Goal: Task Accomplishment & Management: Manage account settings

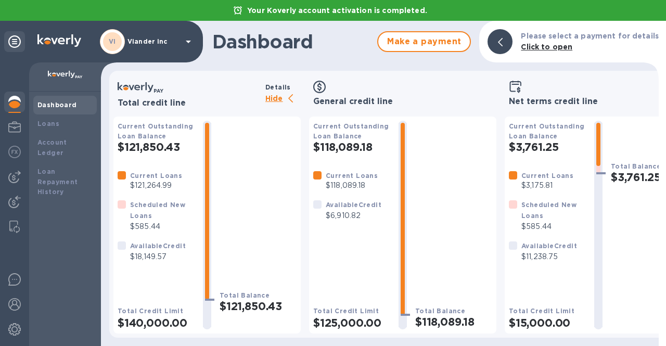
click at [237, 226] on div "Total Balance $121,850.43" at bounding box center [258, 225] width 77 height 209
click at [162, 38] on p "Viander inc" at bounding box center [154, 41] width 52 height 7
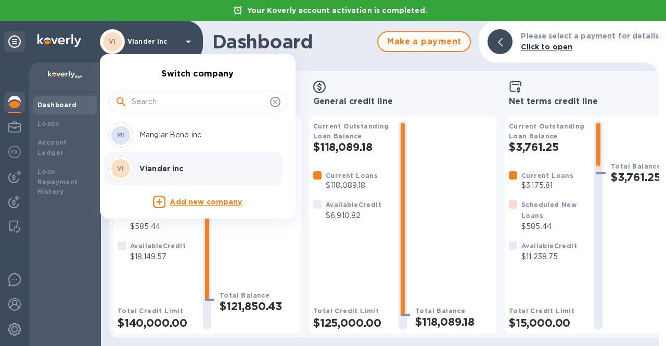
click at [163, 139] on p "Mangiar Bene inc" at bounding box center [204, 135] width 131 height 11
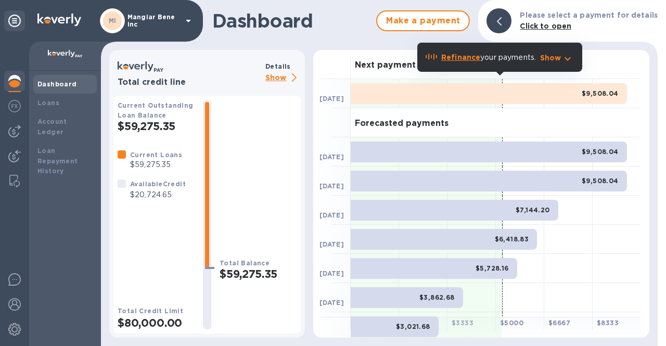
click at [273, 79] on p "Show" at bounding box center [282, 78] width 35 height 13
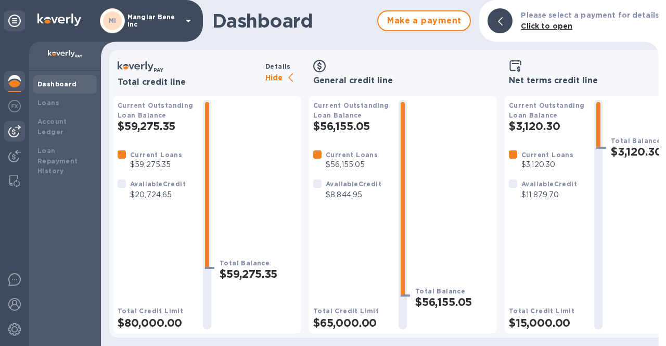
click at [15, 130] on img at bounding box center [14, 131] width 12 height 12
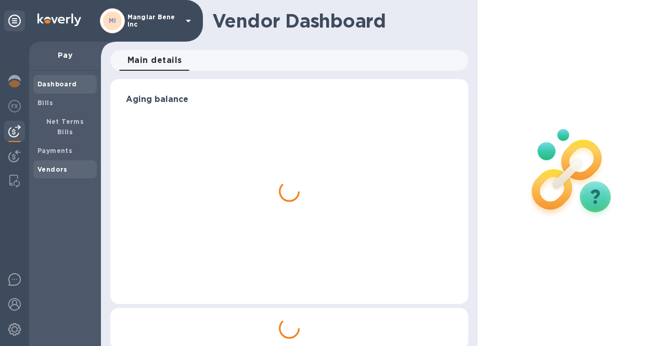
click at [43, 166] on b "Vendors" at bounding box center [52, 170] width 30 height 8
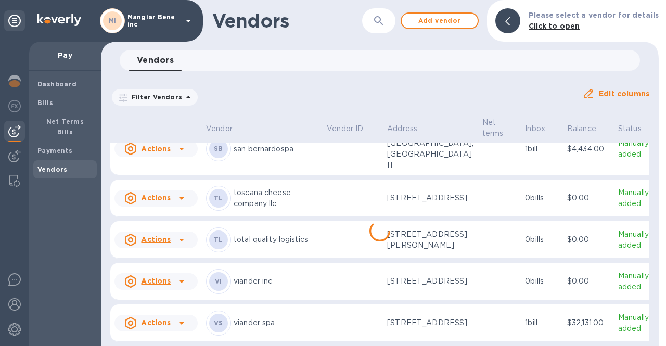
scroll to position [833, 0]
click at [184, 275] on icon at bounding box center [181, 281] width 12 height 12
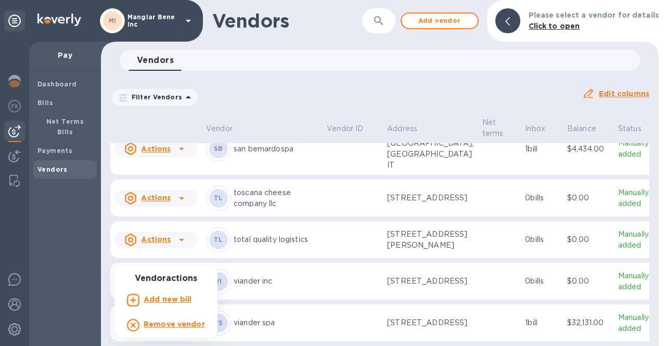
click at [174, 304] on p "Add new bill" at bounding box center [168, 299] width 48 height 11
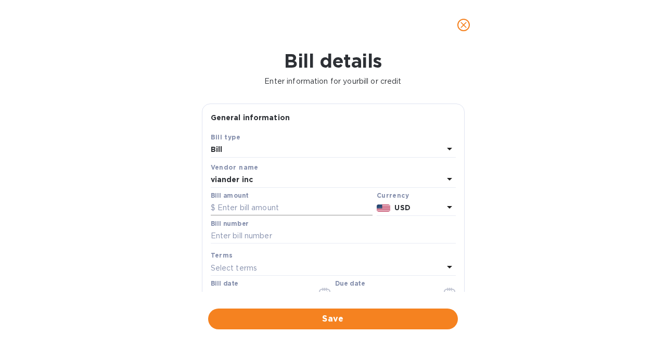
click at [269, 210] on input "text" at bounding box center [292, 208] width 162 height 16
type input "9,000.00"
click at [280, 233] on input "text" at bounding box center [333, 236] width 245 height 16
type input "63237"
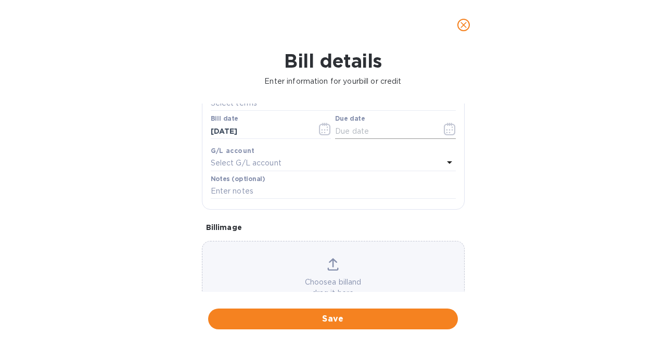
click at [447, 130] on icon "button" at bounding box center [450, 129] width 12 height 12
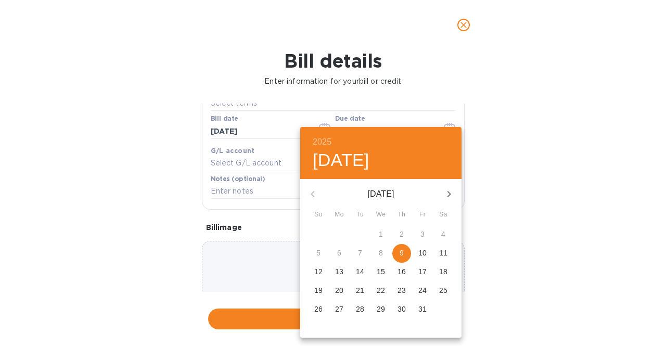
click at [420, 253] on p "10" at bounding box center [422, 253] width 8 height 10
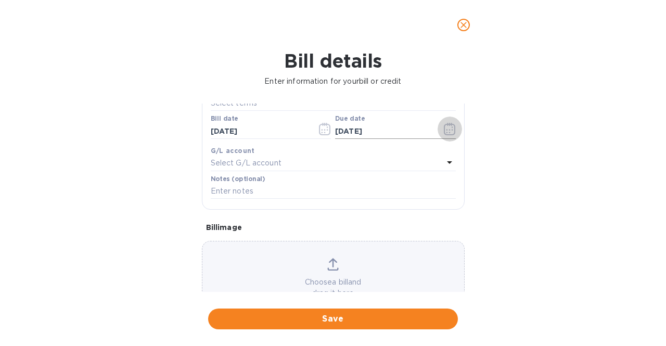
click at [444, 132] on icon "button" at bounding box center [450, 129] width 12 height 12
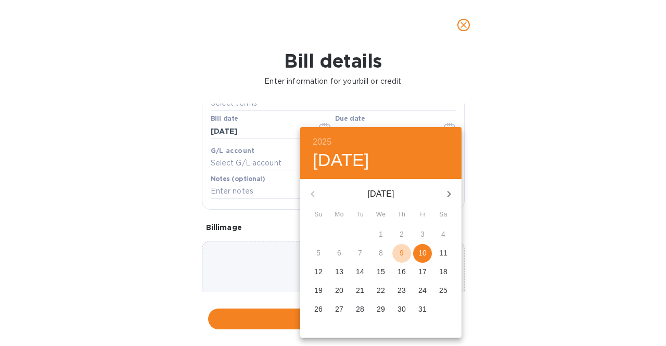
click at [401, 256] on p "9" at bounding box center [402, 253] width 4 height 10
type input "10/09/2025"
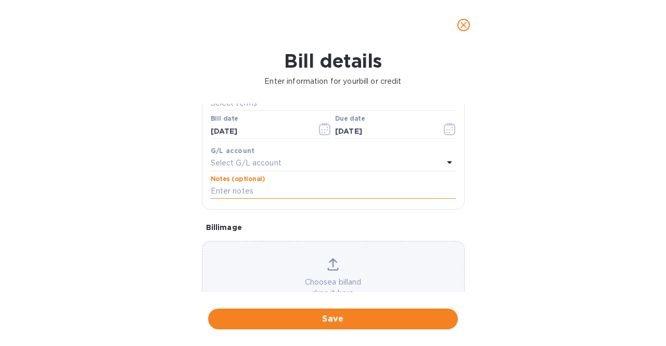
click at [250, 193] on input "text" at bounding box center [333, 192] width 245 height 16
click at [329, 191] on input "Downpayment invoice nr. 820" at bounding box center [333, 192] width 245 height 16
drag, startPoint x: 337, startPoint y: 193, endPoint x: 205, endPoint y: 190, distance: 131.7
click at [205, 190] on div "Save Bill type Bill Vendor name viander inc Bill amount $ 9,000.00 Currency USD…" at bounding box center [333, 88] width 262 height 243
click at [333, 264] on icon at bounding box center [332, 264] width 11 height 12
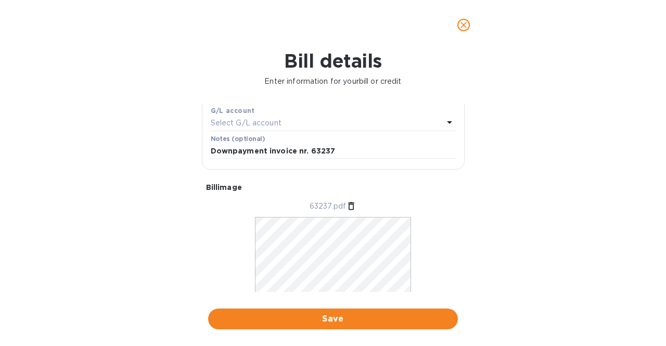
scroll to position [235, 0]
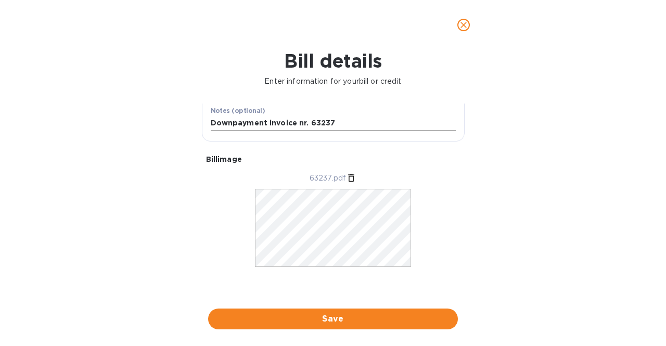
click at [288, 123] on input "Downpayment invoice nr. 63237" at bounding box center [333, 124] width 245 height 16
type input "Downpayment invoice nr. 63237"
drag, startPoint x: 341, startPoint y: 120, endPoint x: 180, endPoint y: 121, distance: 161.4
click at [180, 121] on div "Bill details Enter information for your bill or credit General information Save…" at bounding box center [333, 198] width 666 height 296
click at [284, 316] on span "Save" at bounding box center [333, 319] width 233 height 12
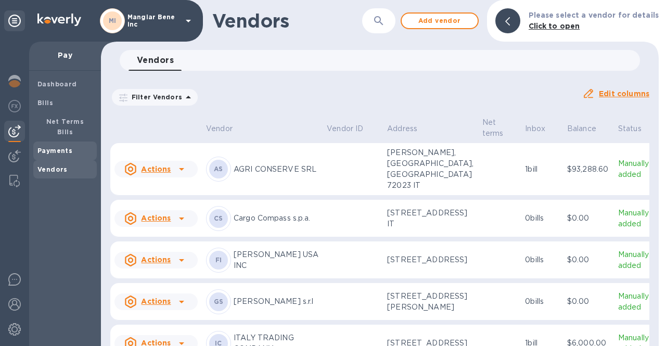
click at [46, 147] on b "Payments" at bounding box center [54, 151] width 35 height 8
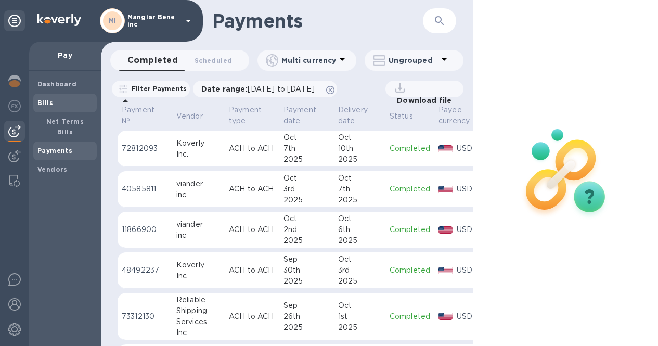
click at [50, 104] on b "Bills" at bounding box center [45, 103] width 16 height 8
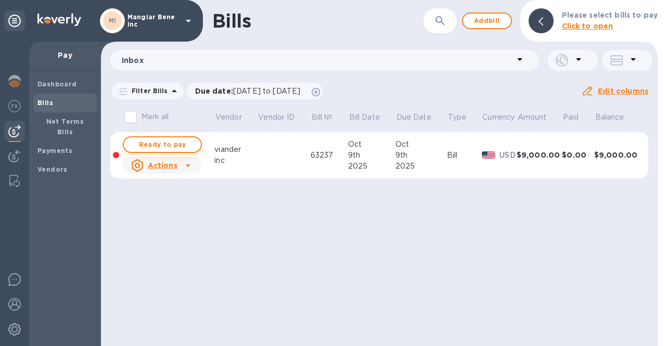
click at [171, 142] on span "Ready to pay" at bounding box center [162, 144] width 60 height 12
checkbox input "true"
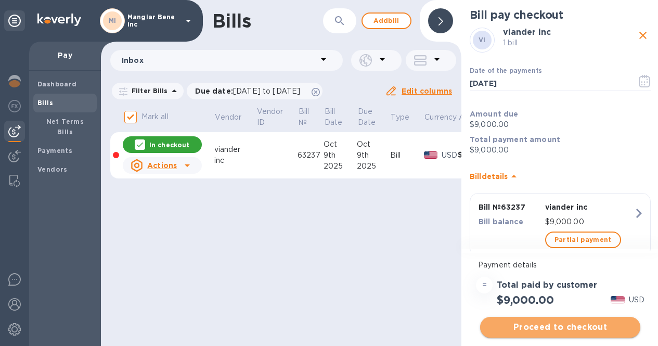
click at [569, 327] on span "Proceed to checkout" at bounding box center [561, 327] width 144 height 12
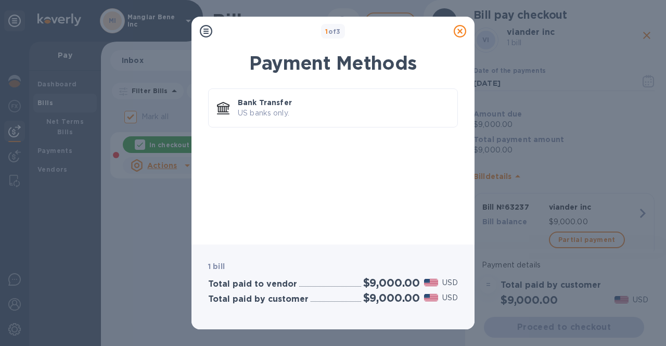
click at [460, 32] on icon at bounding box center [460, 31] width 12 height 12
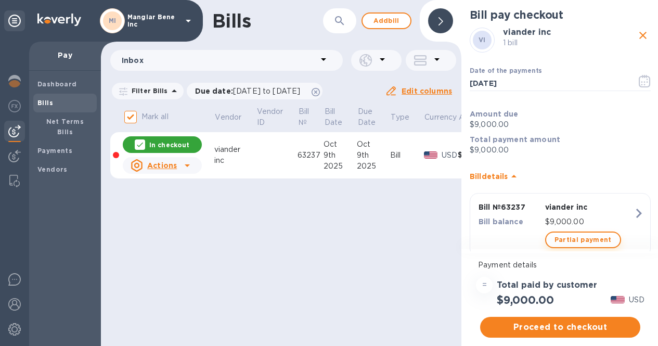
click at [575, 243] on span "Partial payment" at bounding box center [583, 240] width 57 height 12
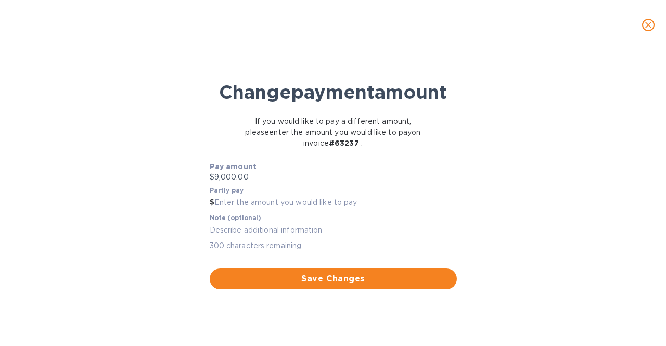
click at [267, 211] on input "text" at bounding box center [335, 203] width 243 height 16
click at [221, 235] on textarea at bounding box center [333, 230] width 247 height 9
paste textarea "Downpayment invoice nr. 63237"
type textarea "Downpayment invoice nr. 63237"
click at [116, 206] on div "Change payment amount If you would like to pay a different amount, please enter…" at bounding box center [333, 201] width 650 height 289
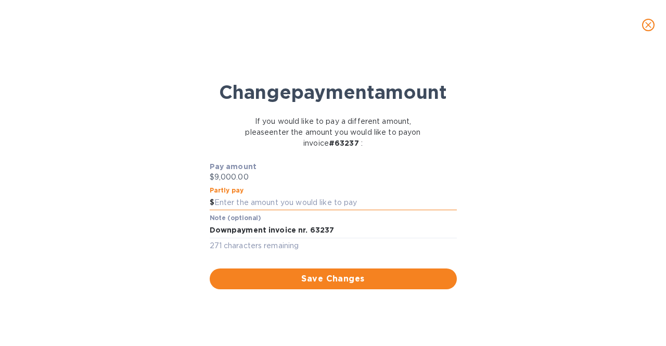
click at [237, 211] on input "text" at bounding box center [335, 203] width 243 height 16
type input "8,500.00"
click at [41, 172] on div "Change payment amount If you would like to pay a different amount, please enter…" at bounding box center [333, 201] width 650 height 289
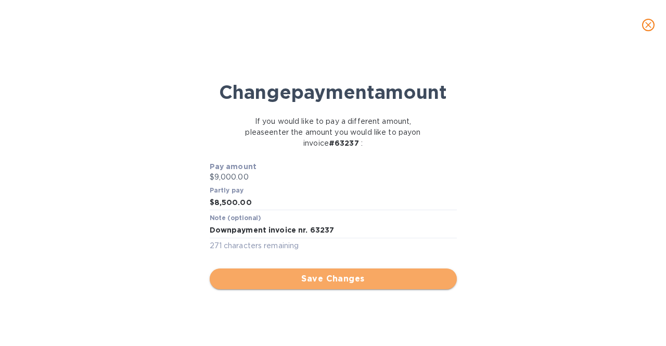
click at [303, 285] on span "Save Changes" at bounding box center [333, 279] width 231 height 12
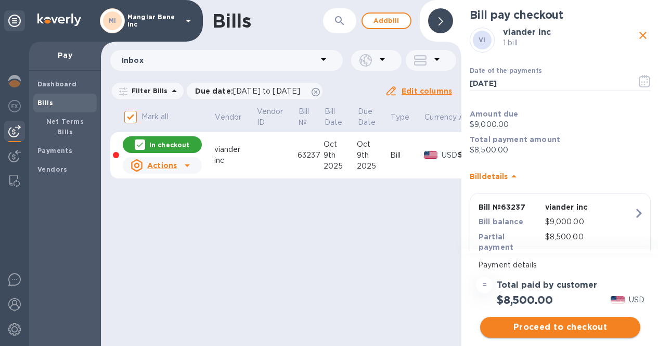
click at [569, 325] on span "Proceed to checkout" at bounding box center [561, 327] width 144 height 12
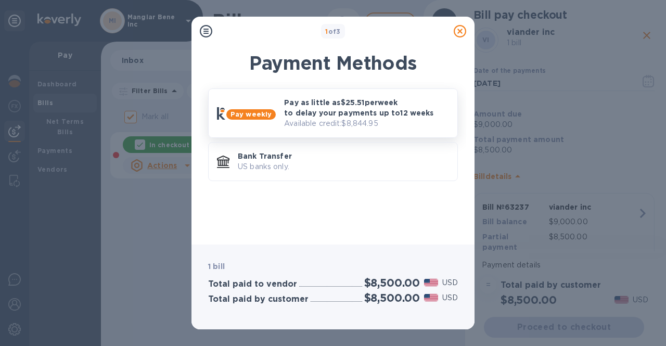
click at [315, 111] on p "Pay as little as $25.51 per week to delay your payments up to 12 weeks" at bounding box center [366, 107] width 165 height 21
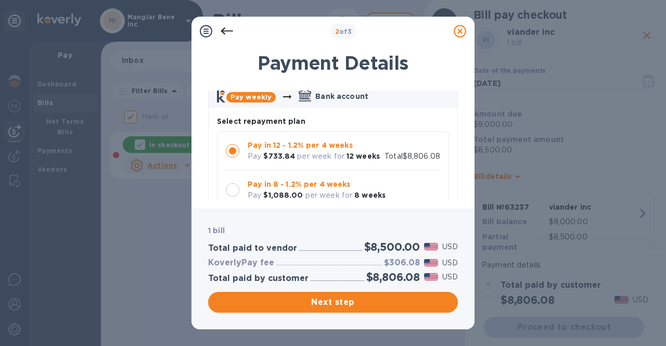
scroll to position [104, 0]
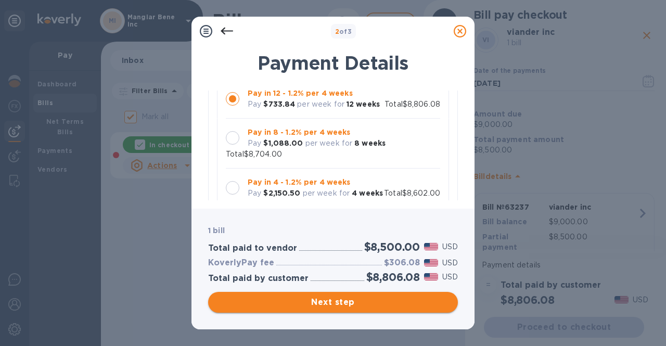
click at [333, 298] on span "Next step" at bounding box center [333, 302] width 233 height 12
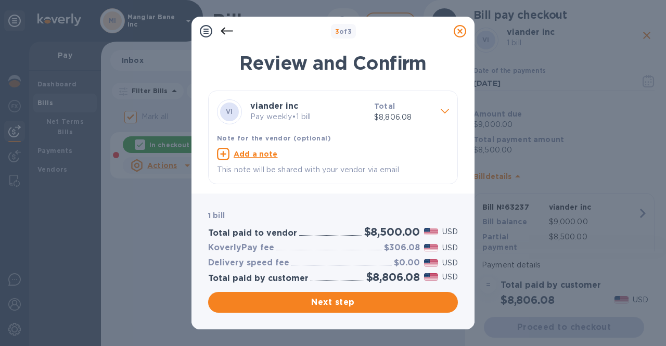
click at [246, 153] on u "Add a note" at bounding box center [256, 154] width 44 height 8
paste textarea "Downpayment invoice nr. 63237"
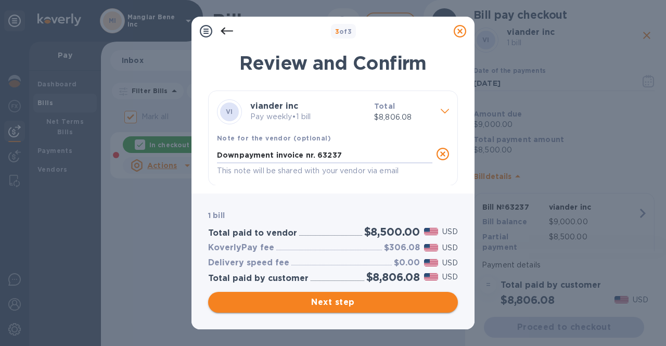
type textarea "Downpayment invoice nr. 63237"
click at [327, 302] on span "Next step" at bounding box center [333, 302] width 233 height 12
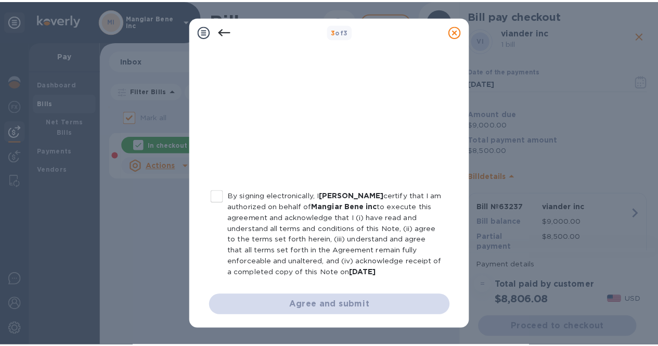
scroll to position [235, 0]
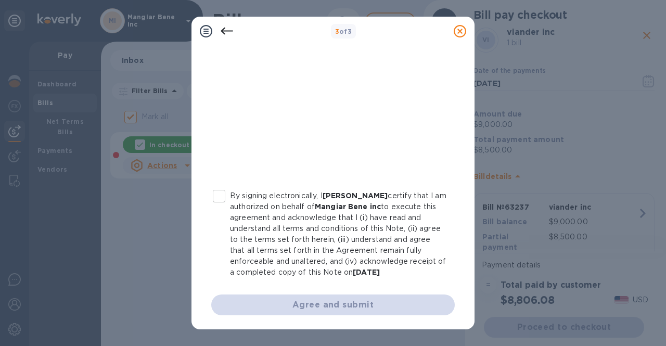
click at [222, 198] on input "By signing electronically, I Concetto Auditore certify that I am authorized on …" at bounding box center [219, 196] width 22 height 22
checkbox input "true"
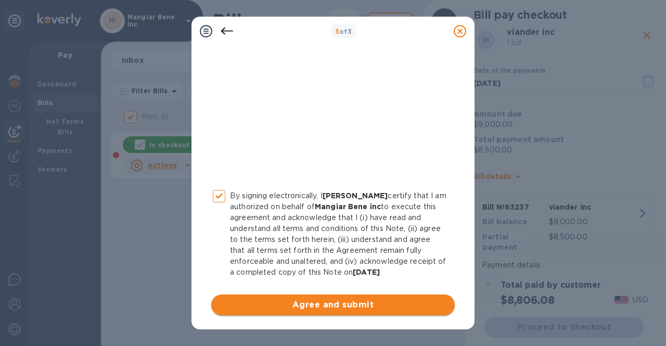
click at [364, 310] on span "Agree and submit" at bounding box center [333, 305] width 227 height 12
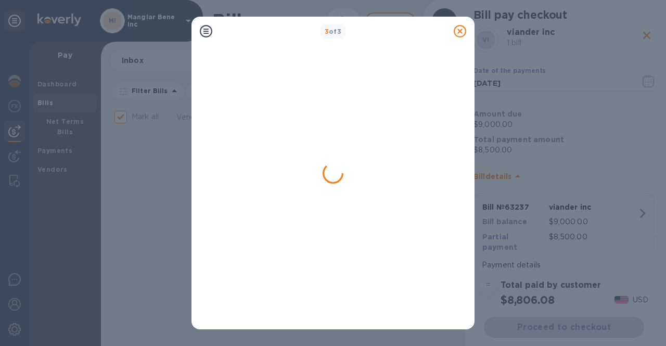
checkbox input "false"
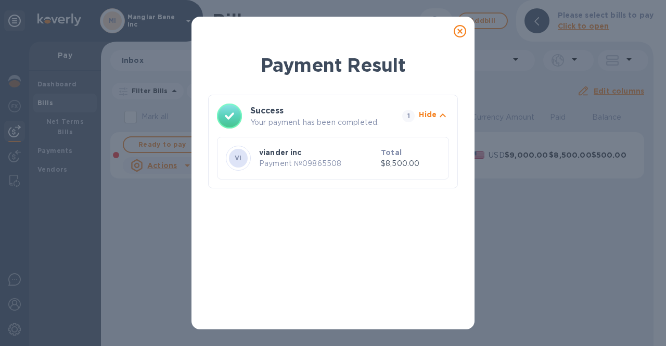
click at [458, 28] on icon at bounding box center [460, 31] width 12 height 12
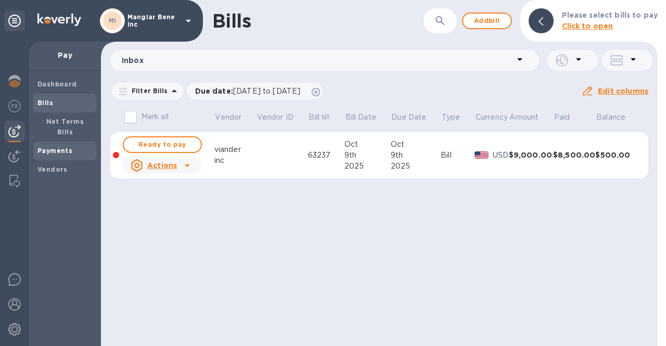
click at [51, 147] on b "Payments" at bounding box center [54, 151] width 35 height 8
